Goal: Task Accomplishment & Management: Use online tool/utility

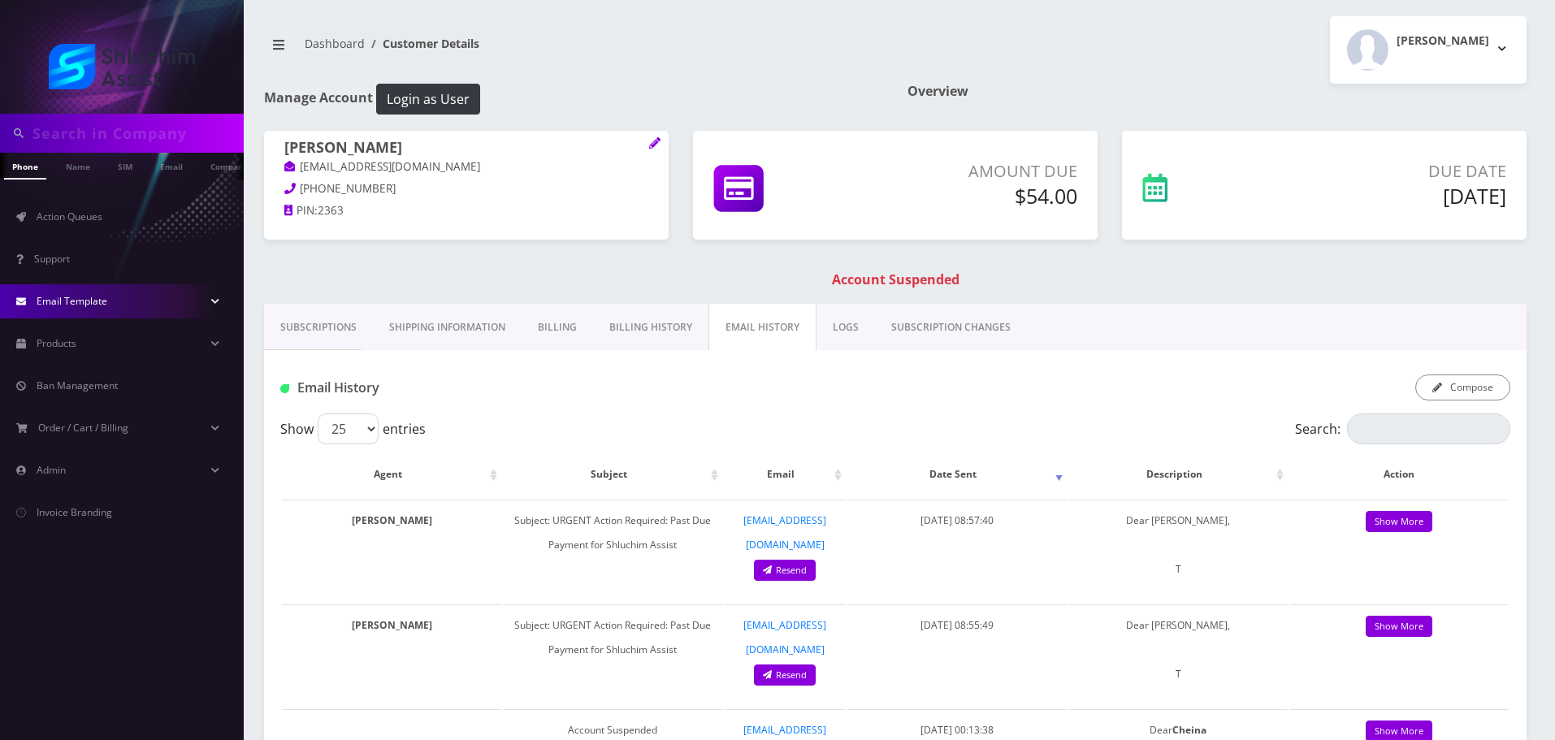
scroll to position [0, 16]
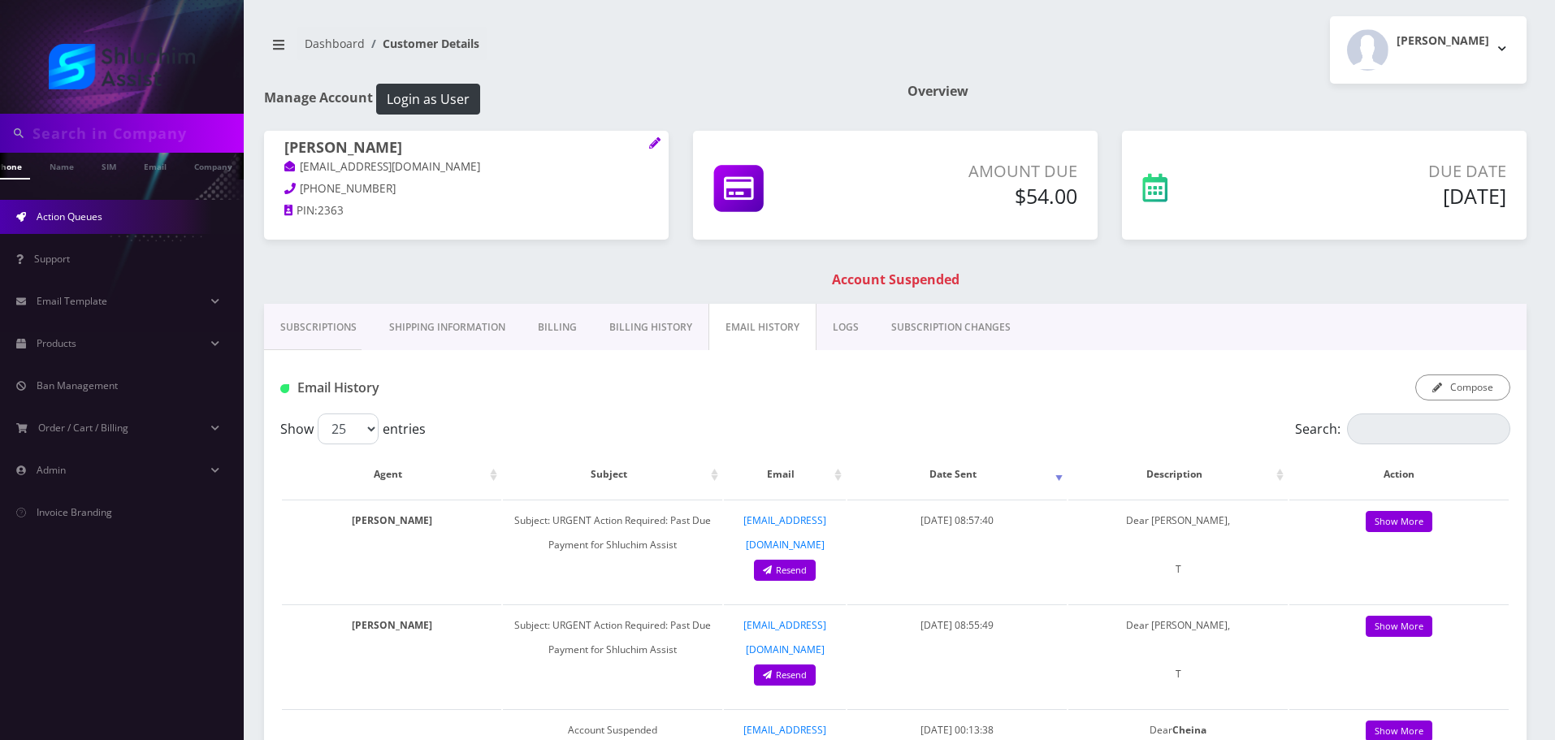
click at [101, 223] on span "Action Queues" at bounding box center [70, 217] width 66 height 14
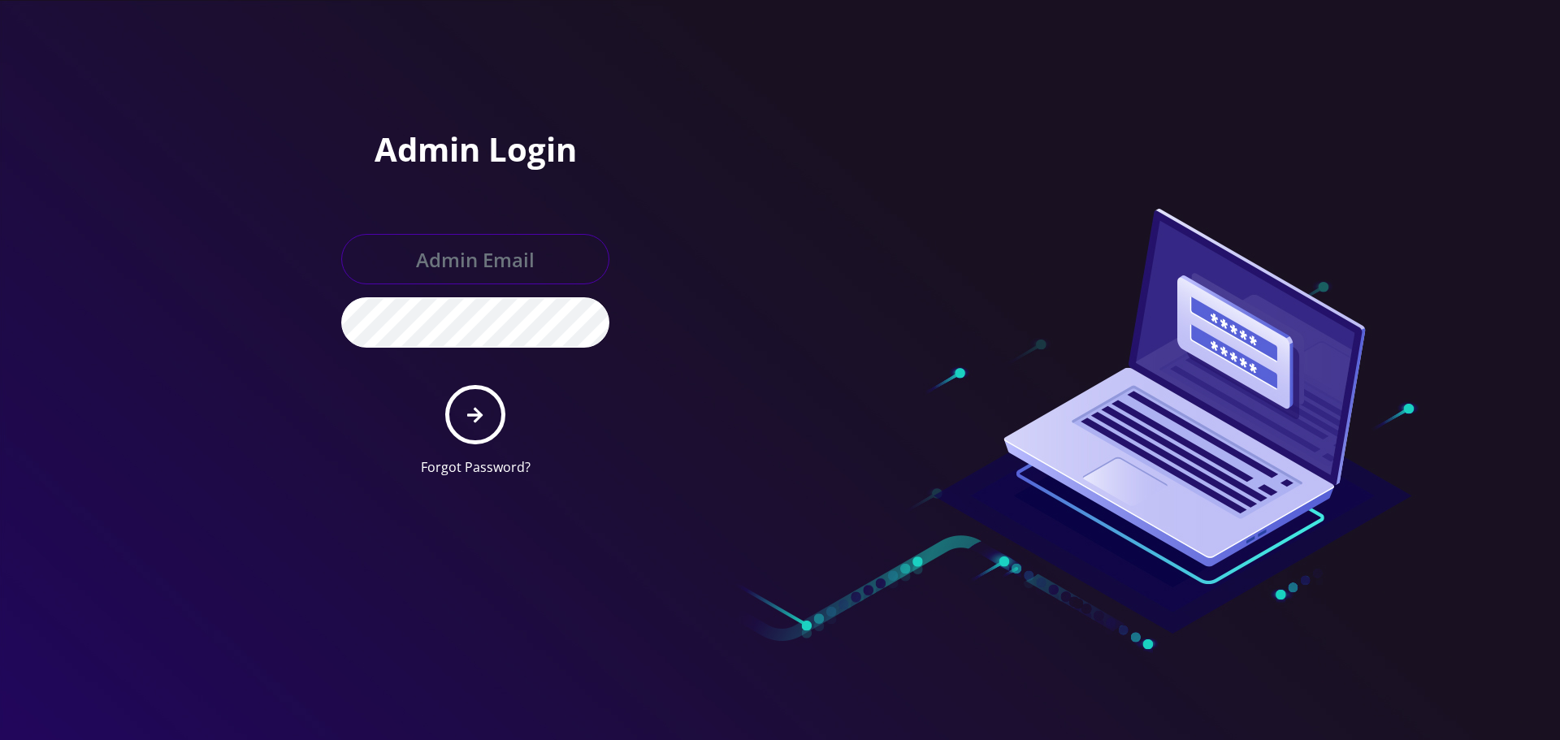
type input "[EMAIL_ADDRESS][DOMAIN_NAME]"
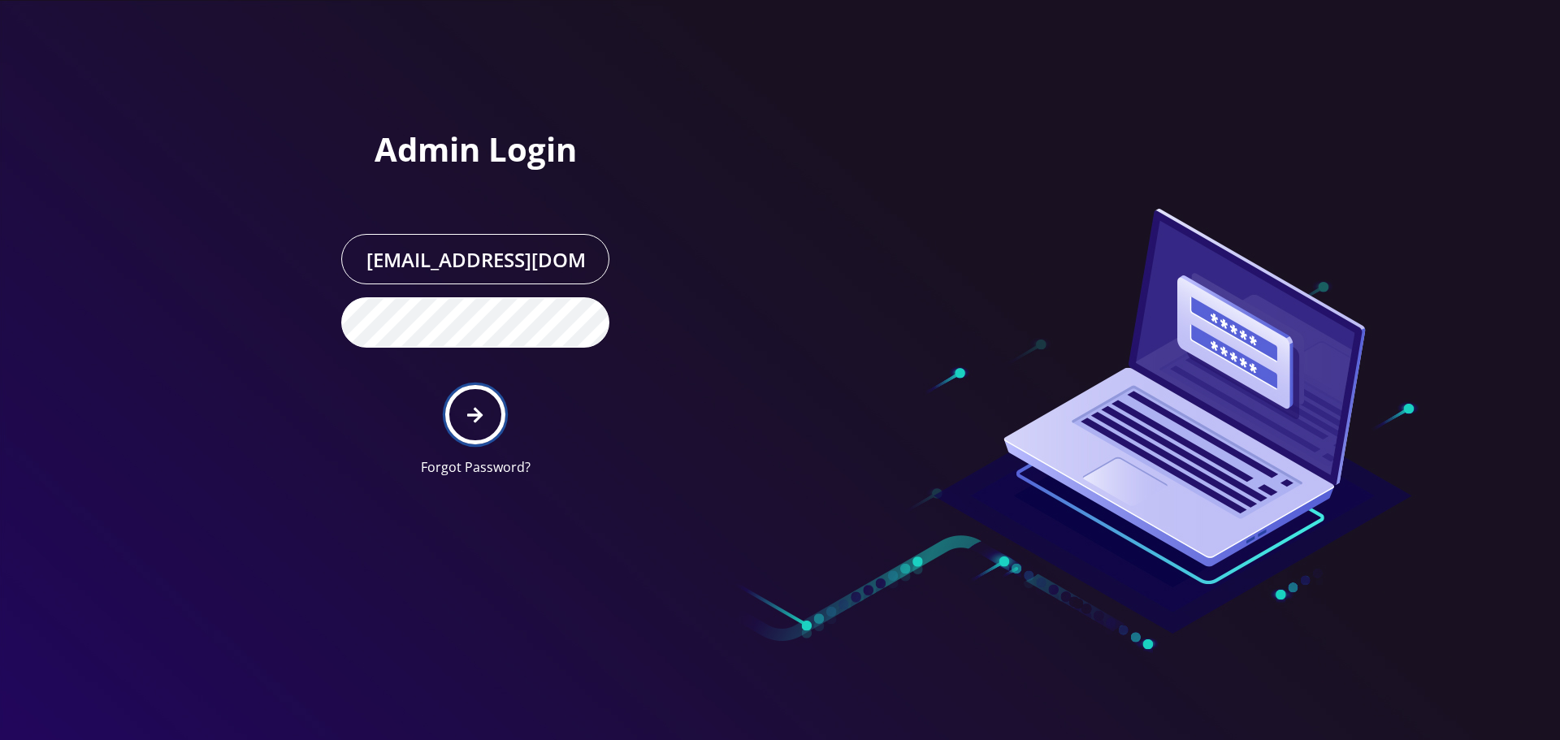
click at [470, 404] on button "submit" at bounding box center [474, 414] width 59 height 59
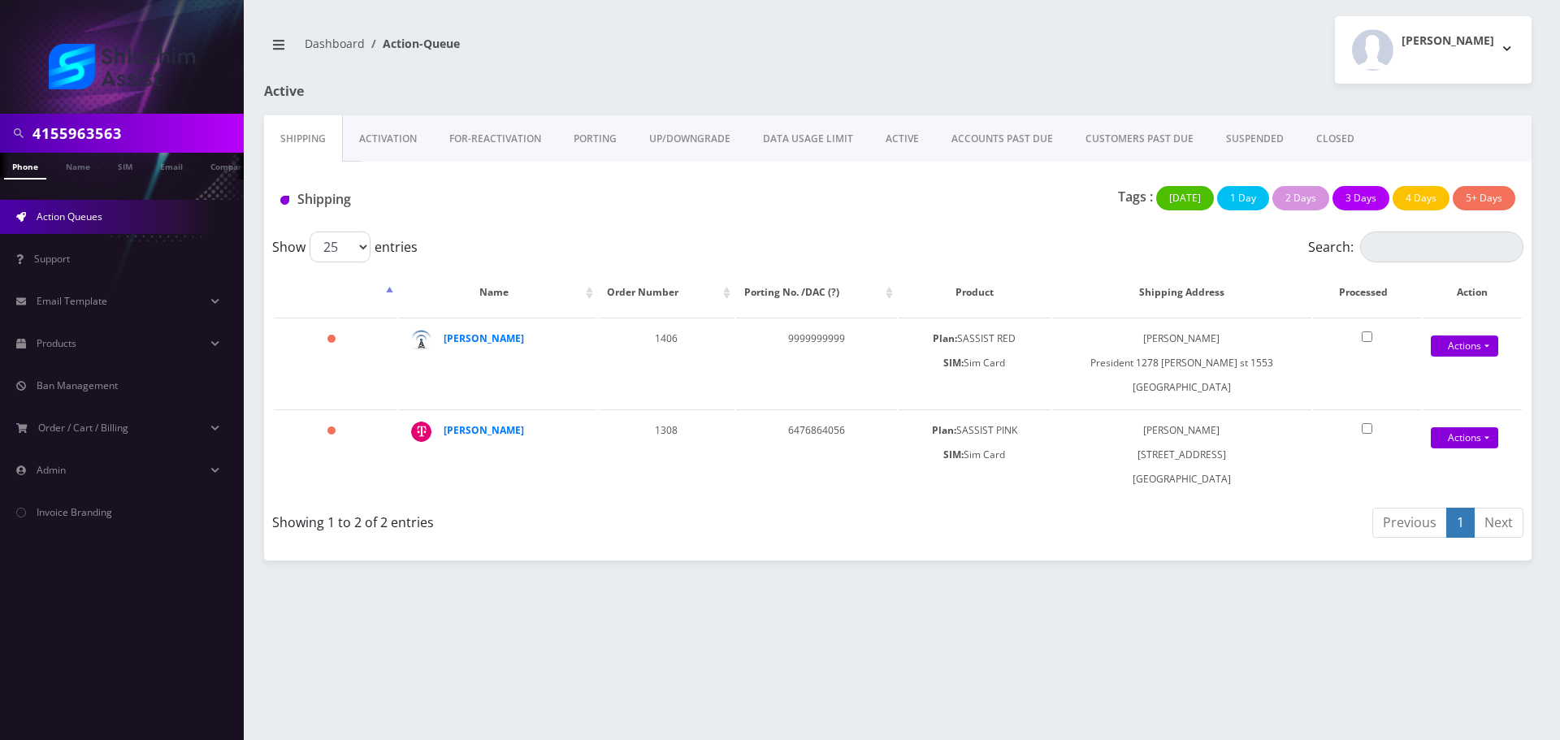
click at [904, 145] on link "ACTIVE" at bounding box center [902, 138] width 66 height 47
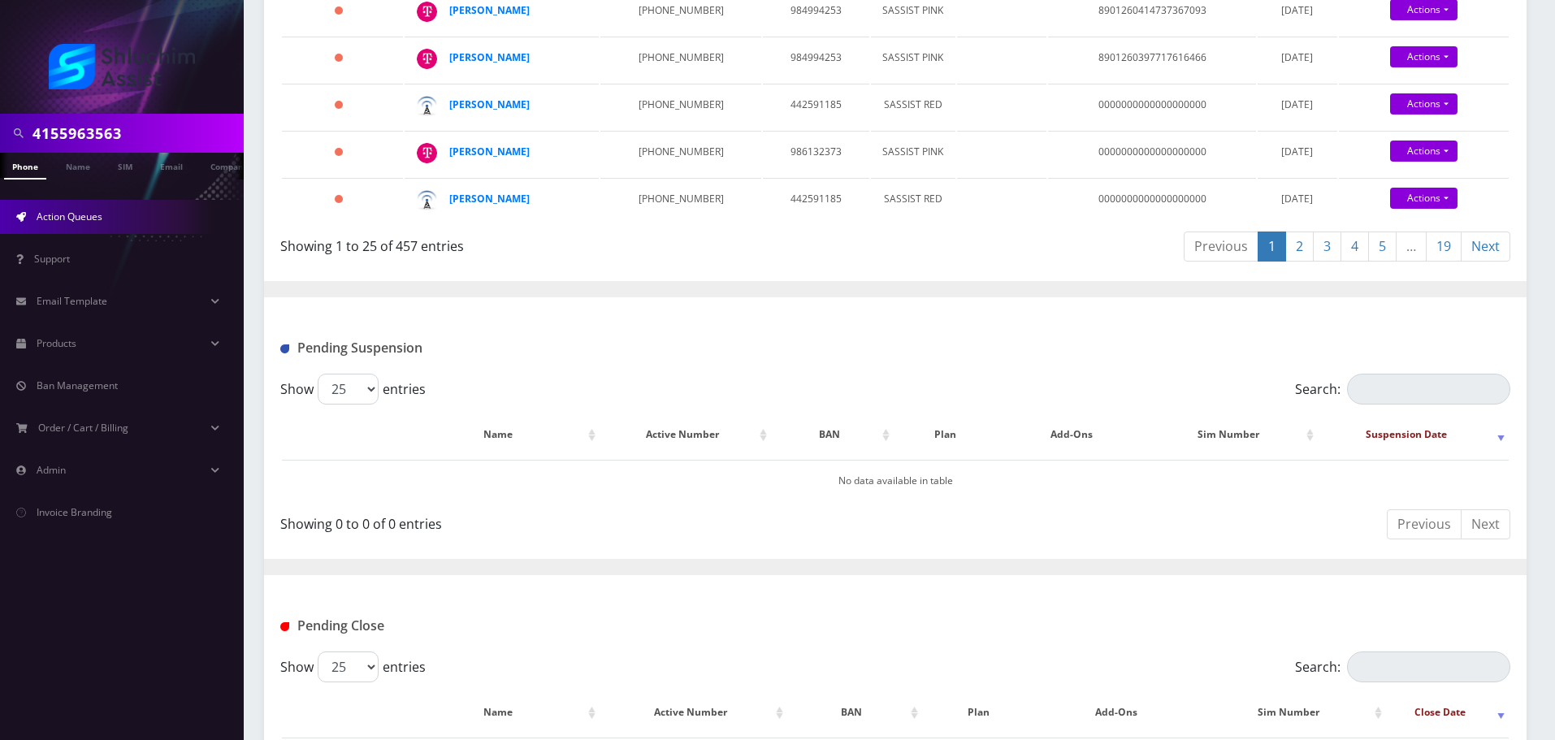
scroll to position [1527, 0]
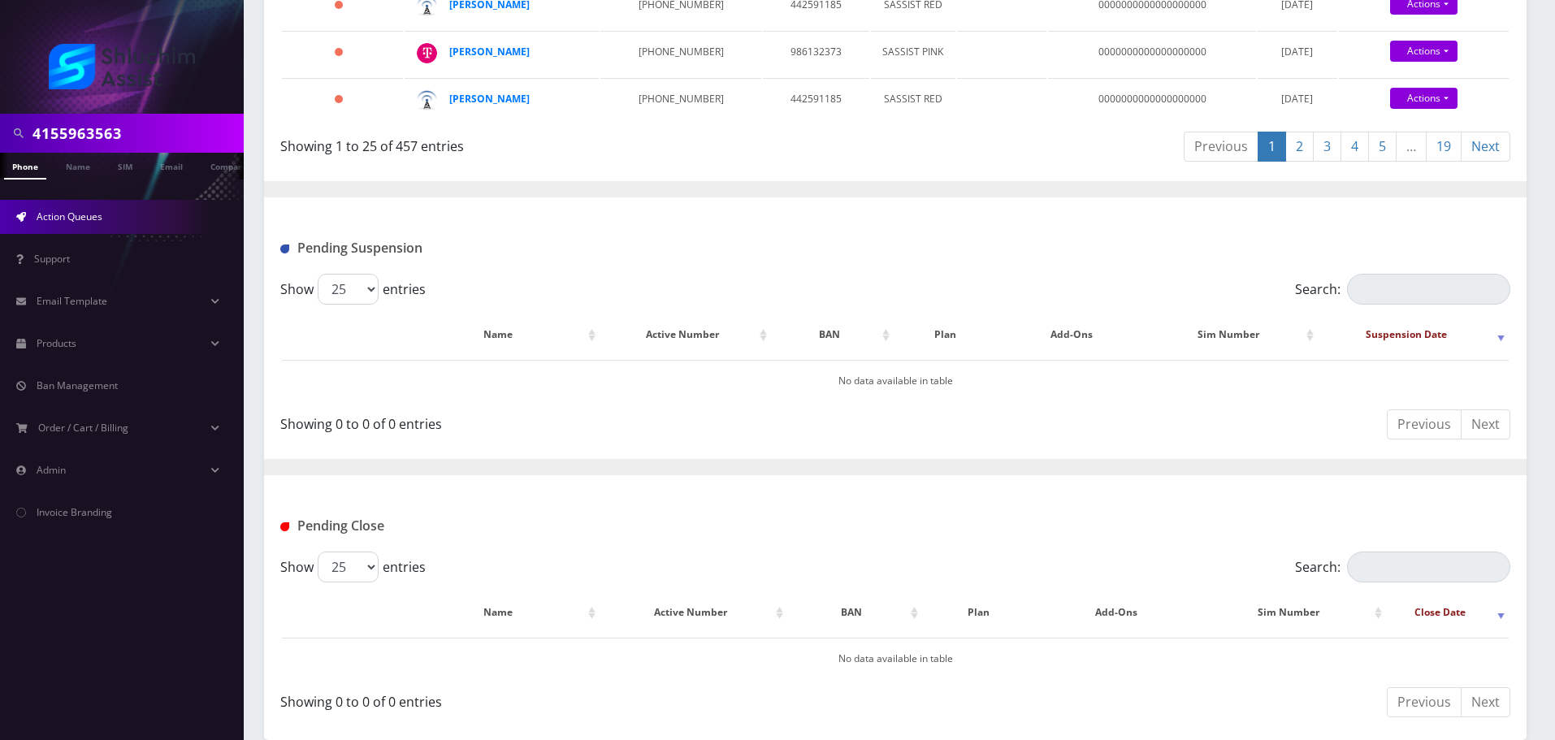
click at [1444, 141] on link "19" at bounding box center [1444, 147] width 36 height 30
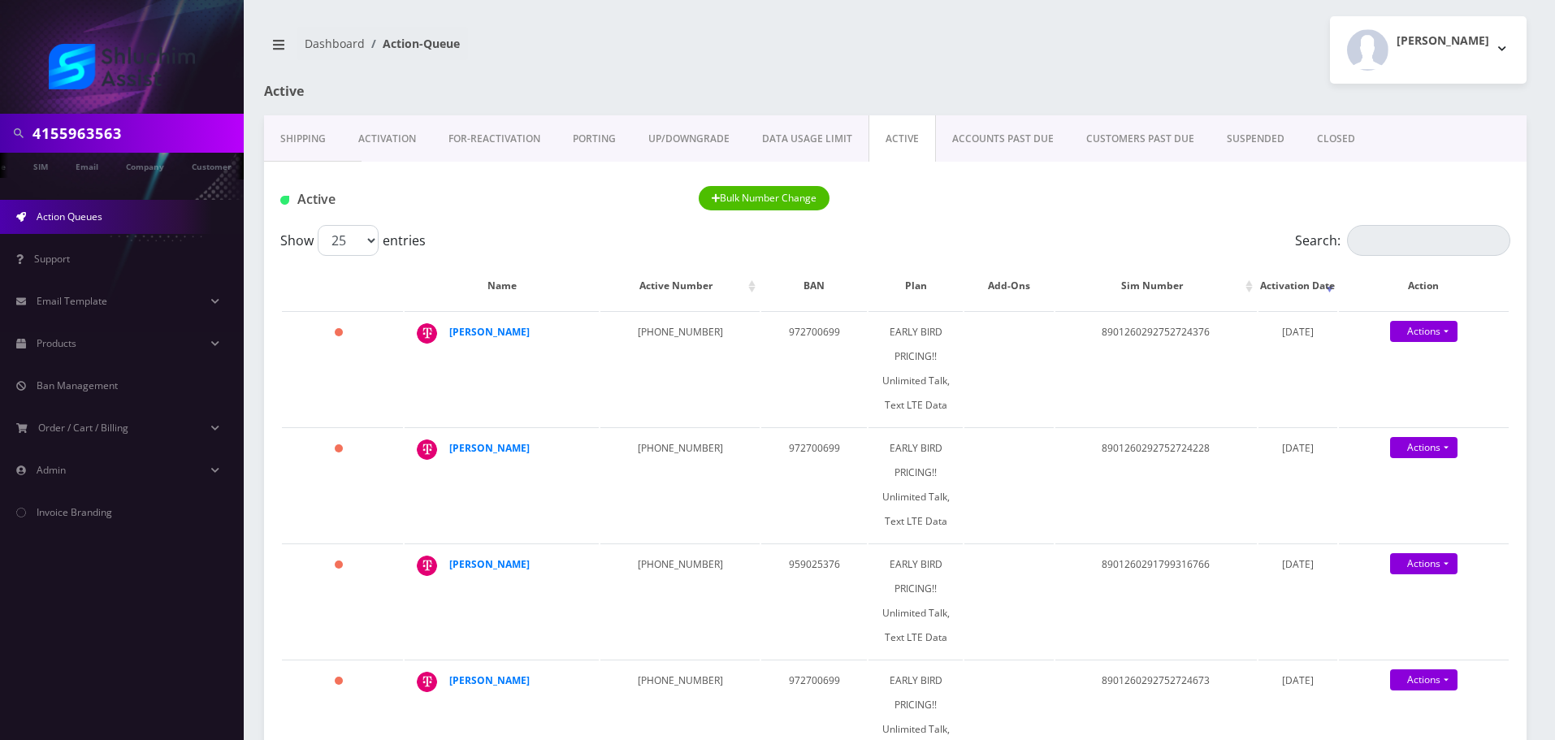
scroll to position [0, 89]
